Goal: Download file/media

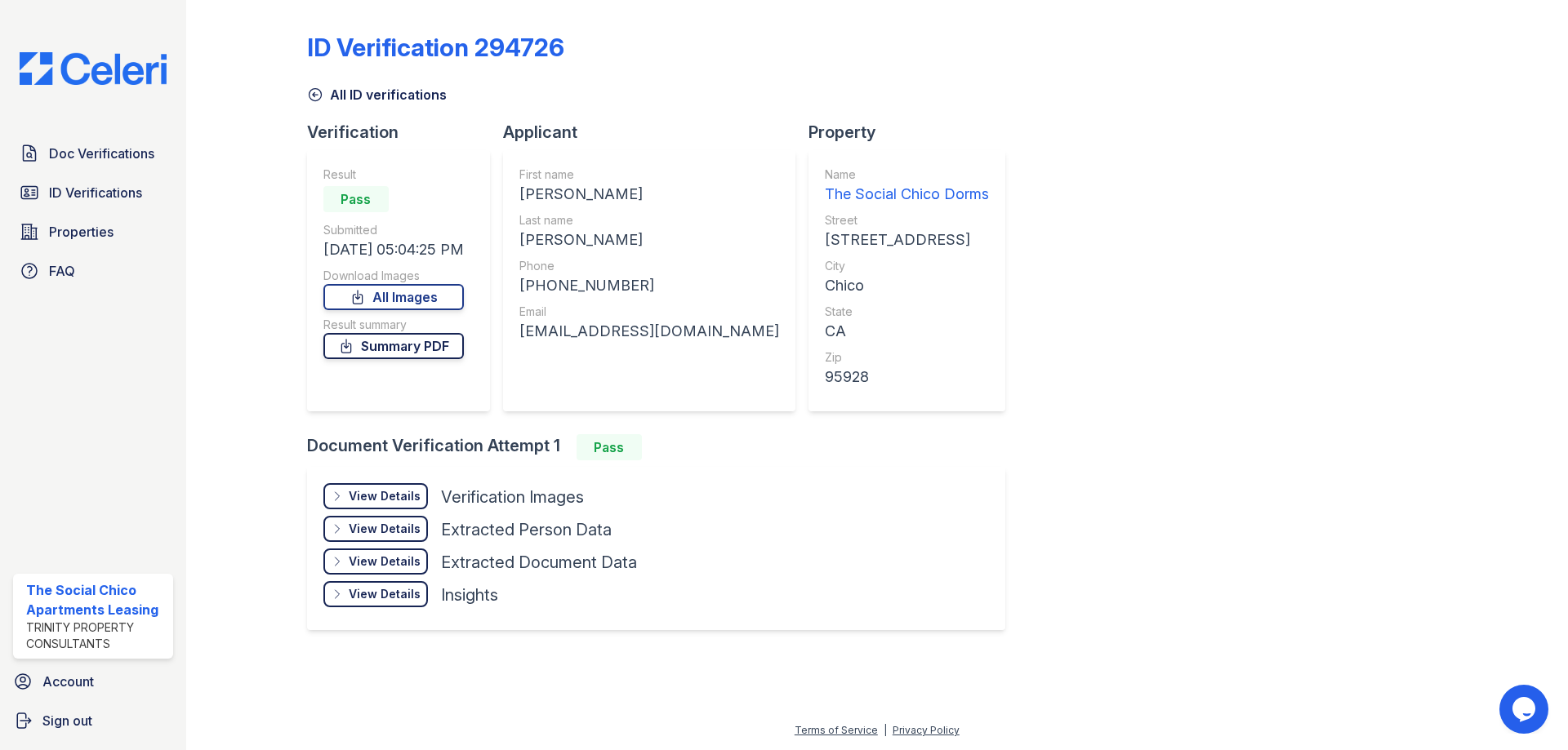
click at [440, 350] on link "Summary PDF" at bounding box center [394, 346] width 141 height 26
click at [401, 359] on div "Result Pass Submitted [DATE] 12:41:30 PM Download Images All Images Result summ…" at bounding box center [392, 281] width 137 height 228
click at [394, 343] on link "Summary PDF" at bounding box center [392, 346] width 137 height 26
click at [435, 335] on link "Summary PDF" at bounding box center [392, 346] width 137 height 26
